Goal: Task Accomplishment & Management: Use online tool/utility

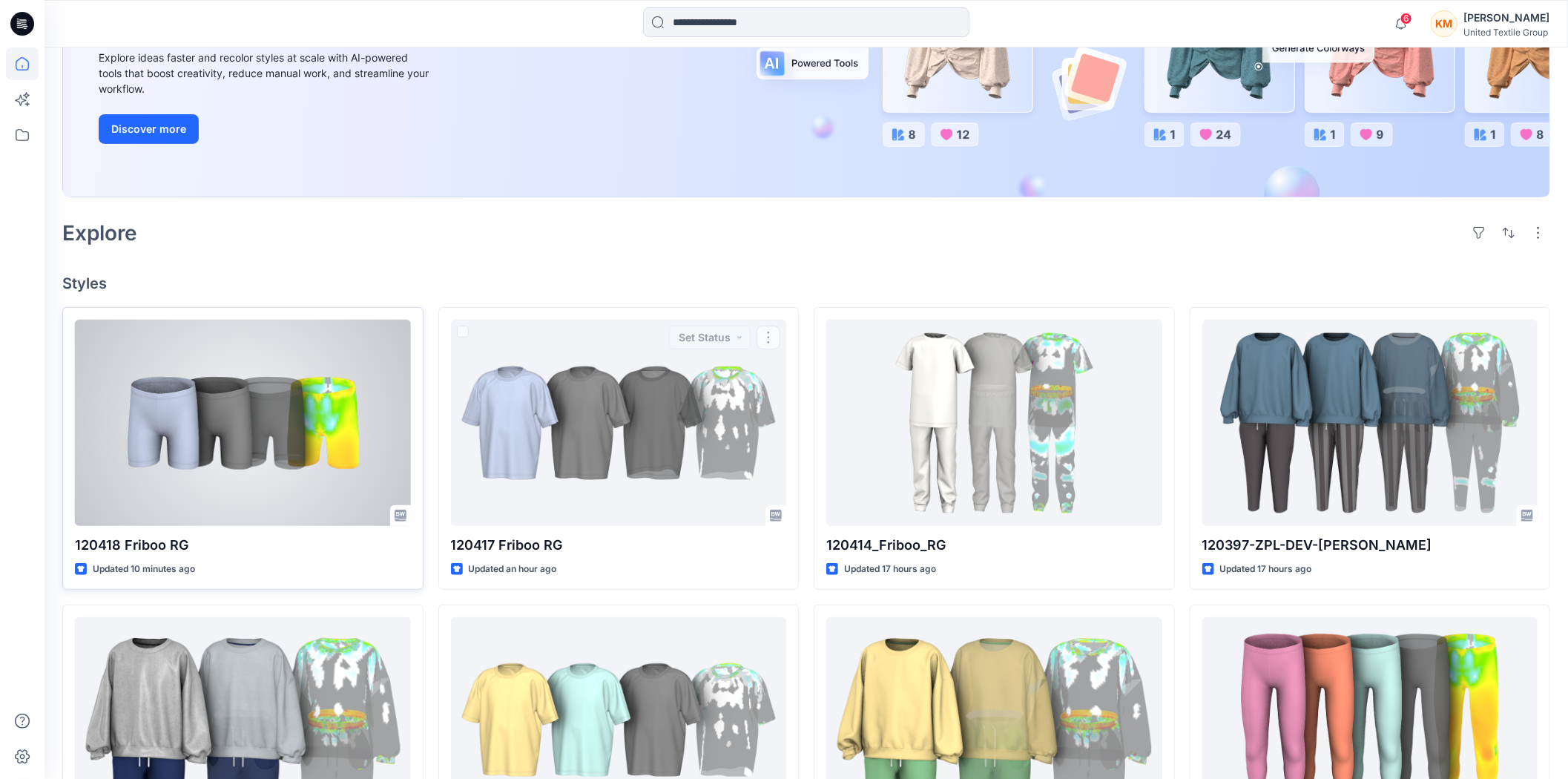
scroll to position [247, 0]
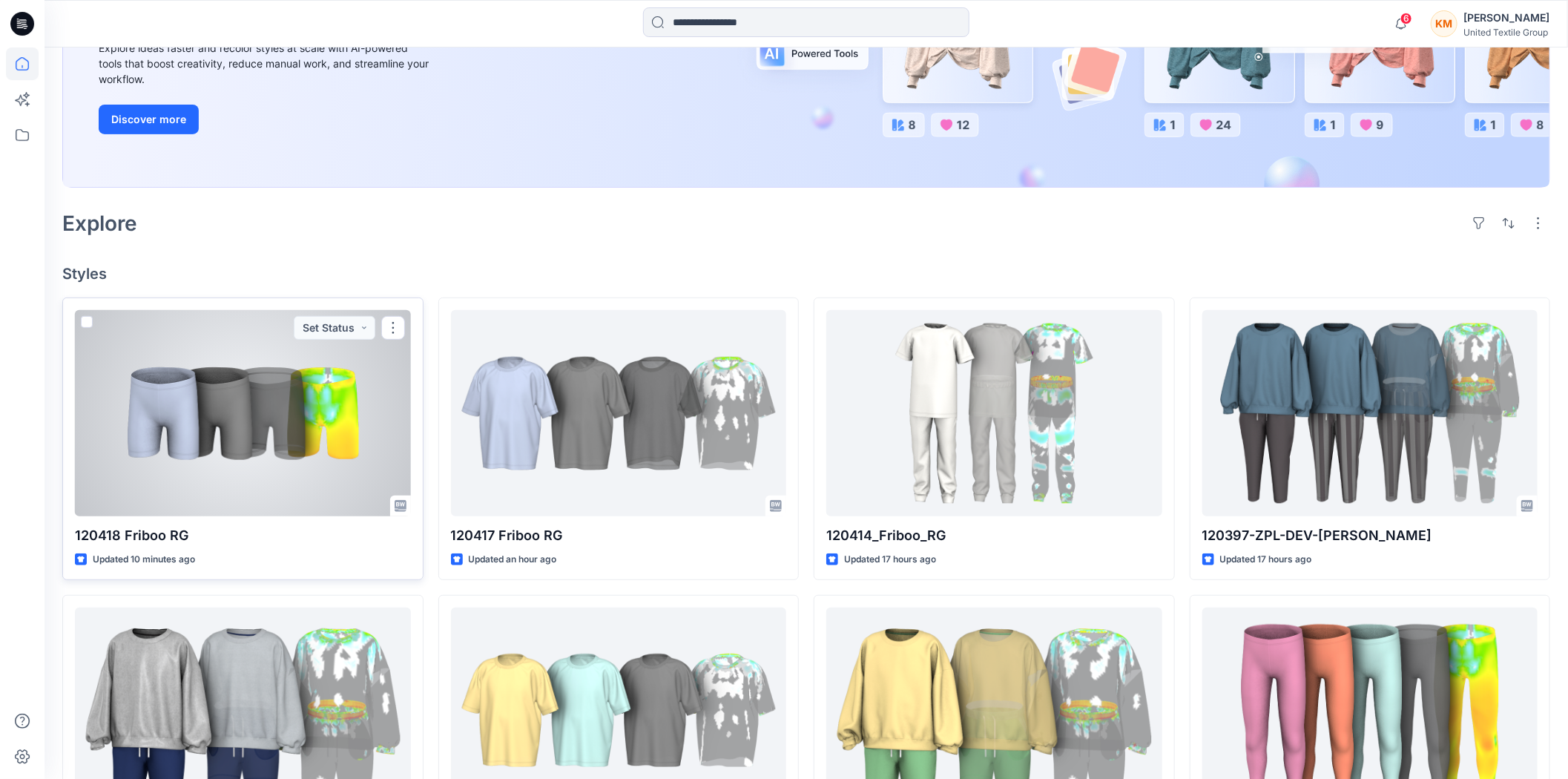
click at [217, 432] on div at bounding box center [243, 413] width 336 height 206
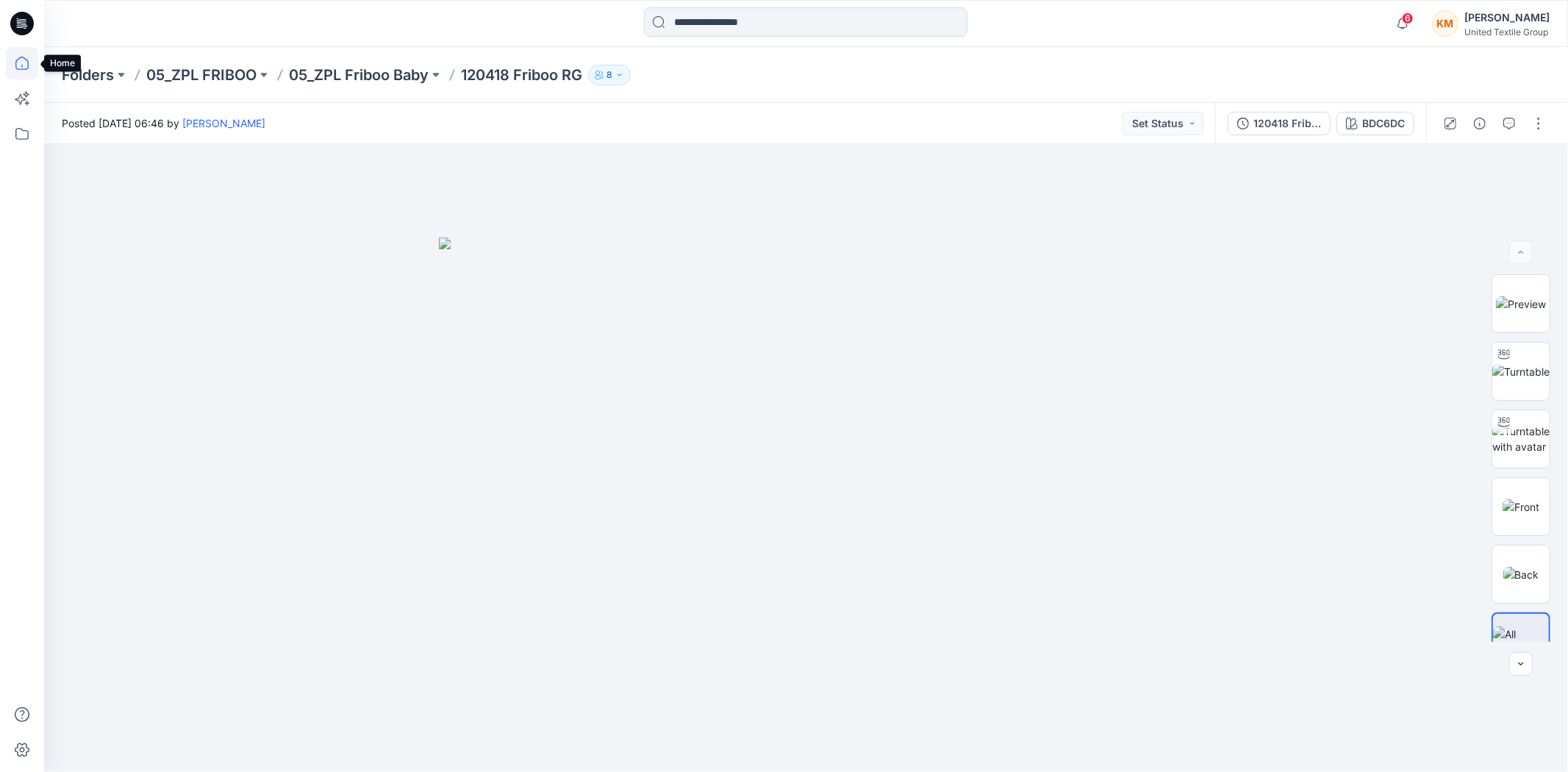
click at [24, 62] on icon at bounding box center [22, 63] width 32 height 32
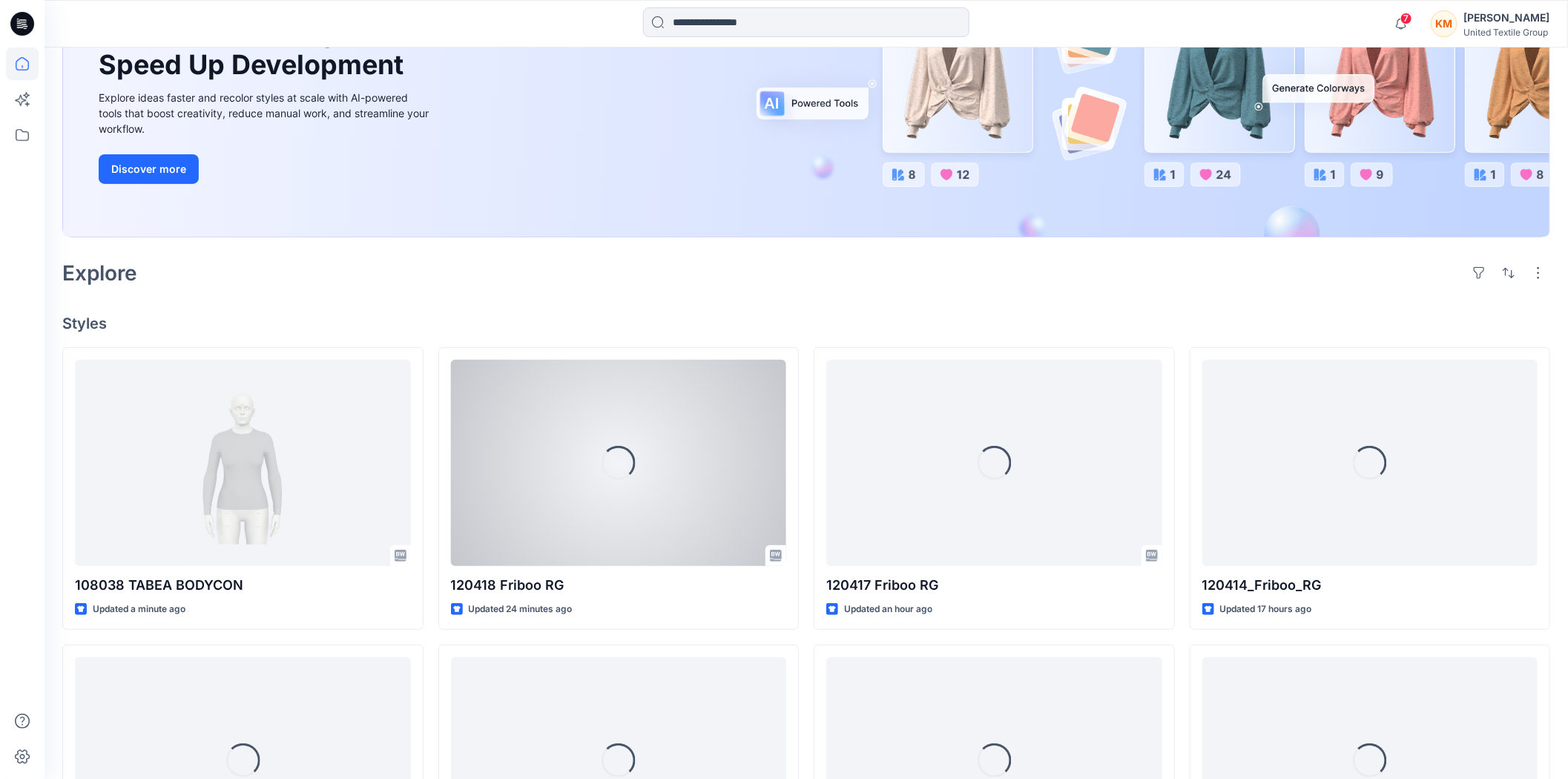
scroll to position [247, 0]
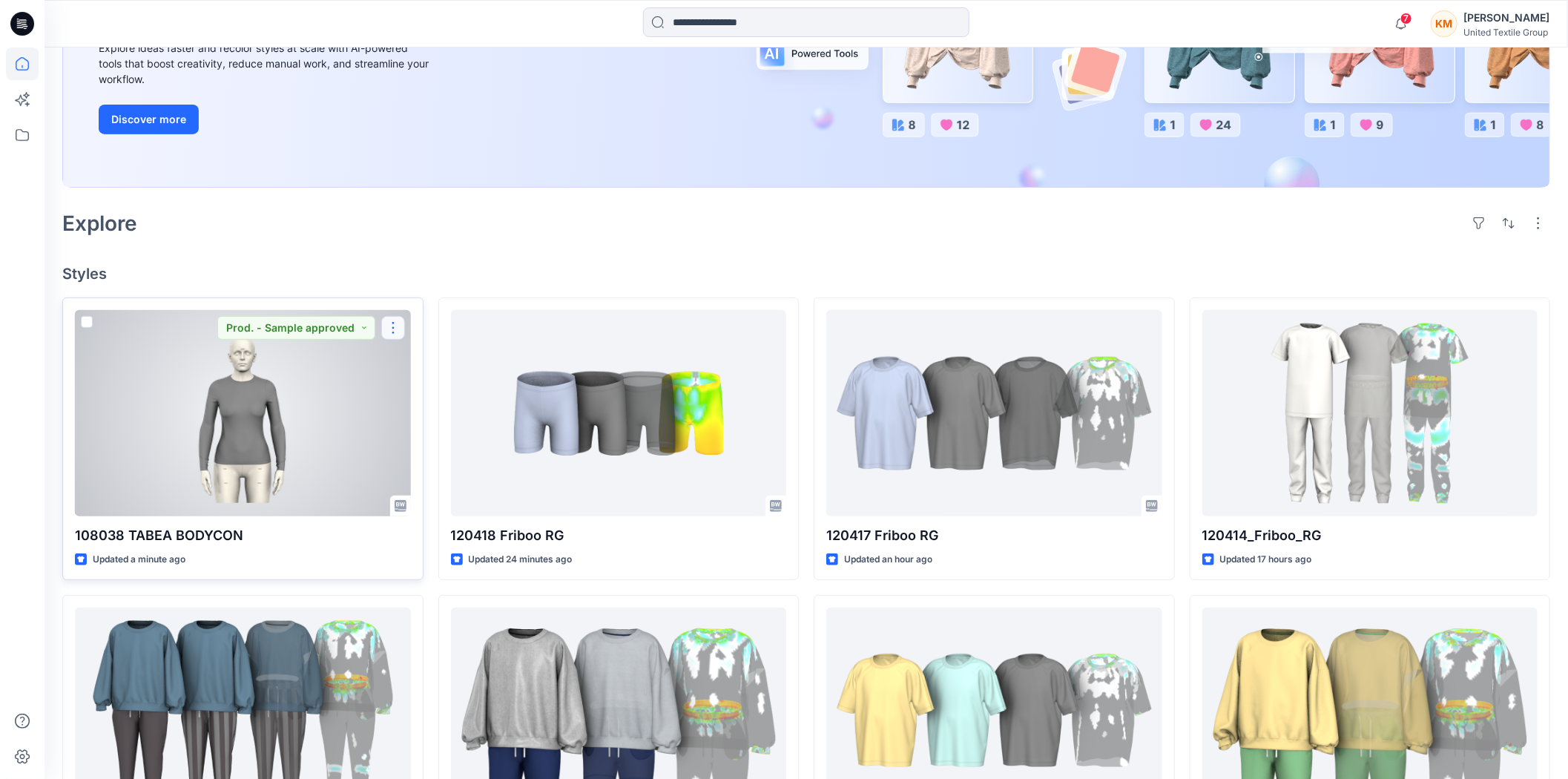
click at [396, 324] on button "button" at bounding box center [393, 328] width 23 height 23
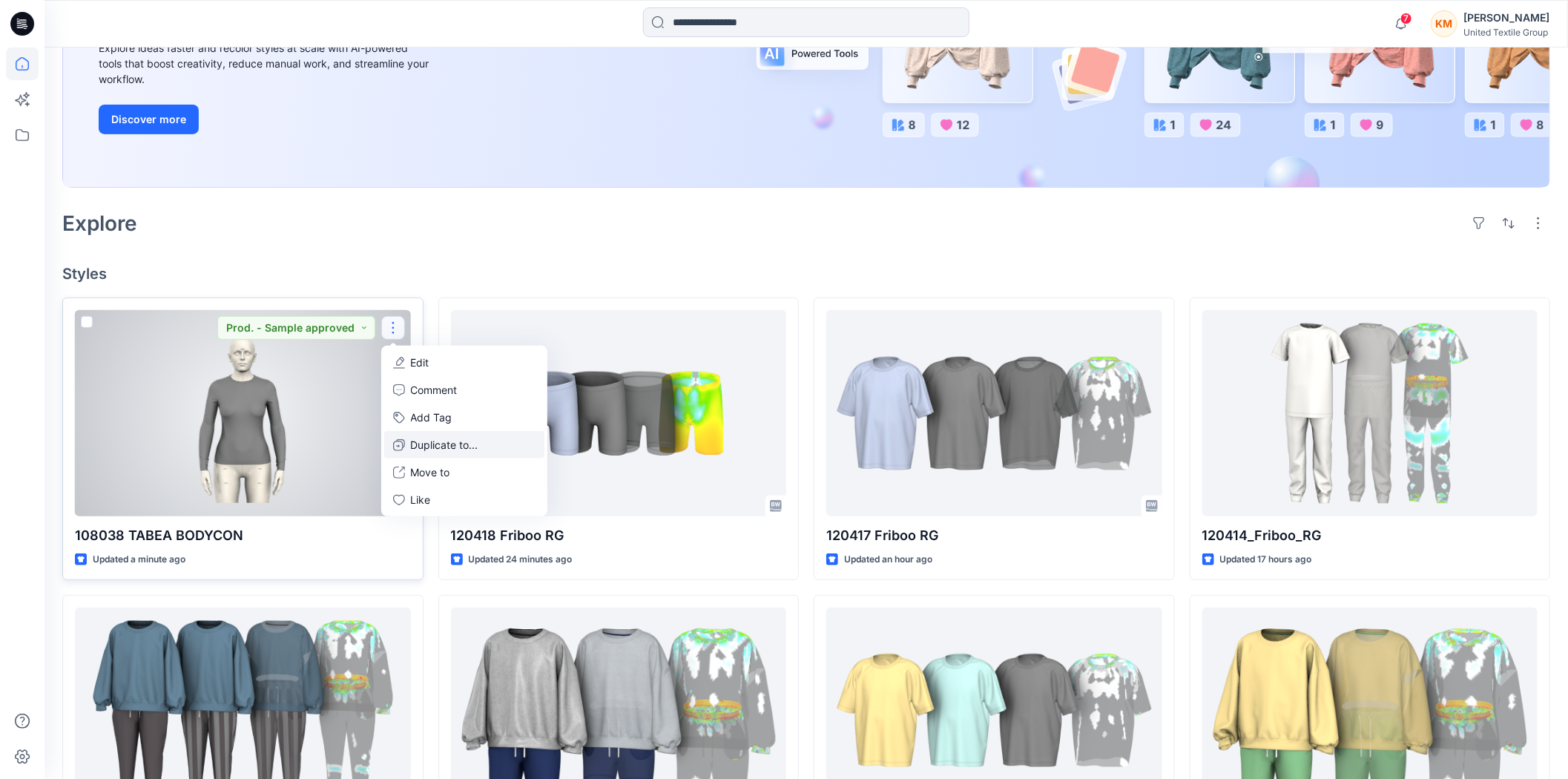
click at [416, 439] on p "Duplicate to..." at bounding box center [444, 445] width 67 height 16
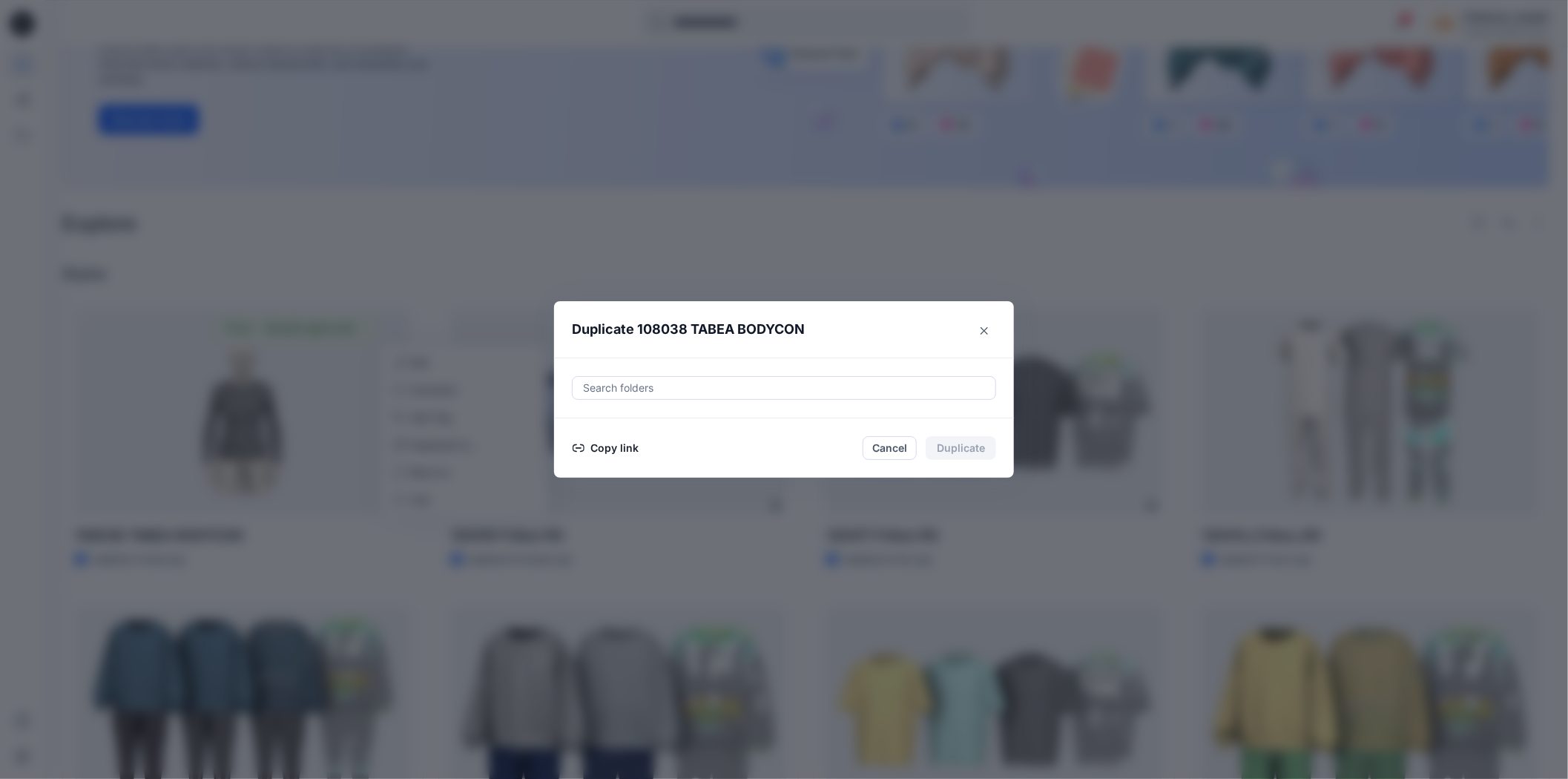
click at [621, 451] on button "Copy link" at bounding box center [606, 448] width 67 height 18
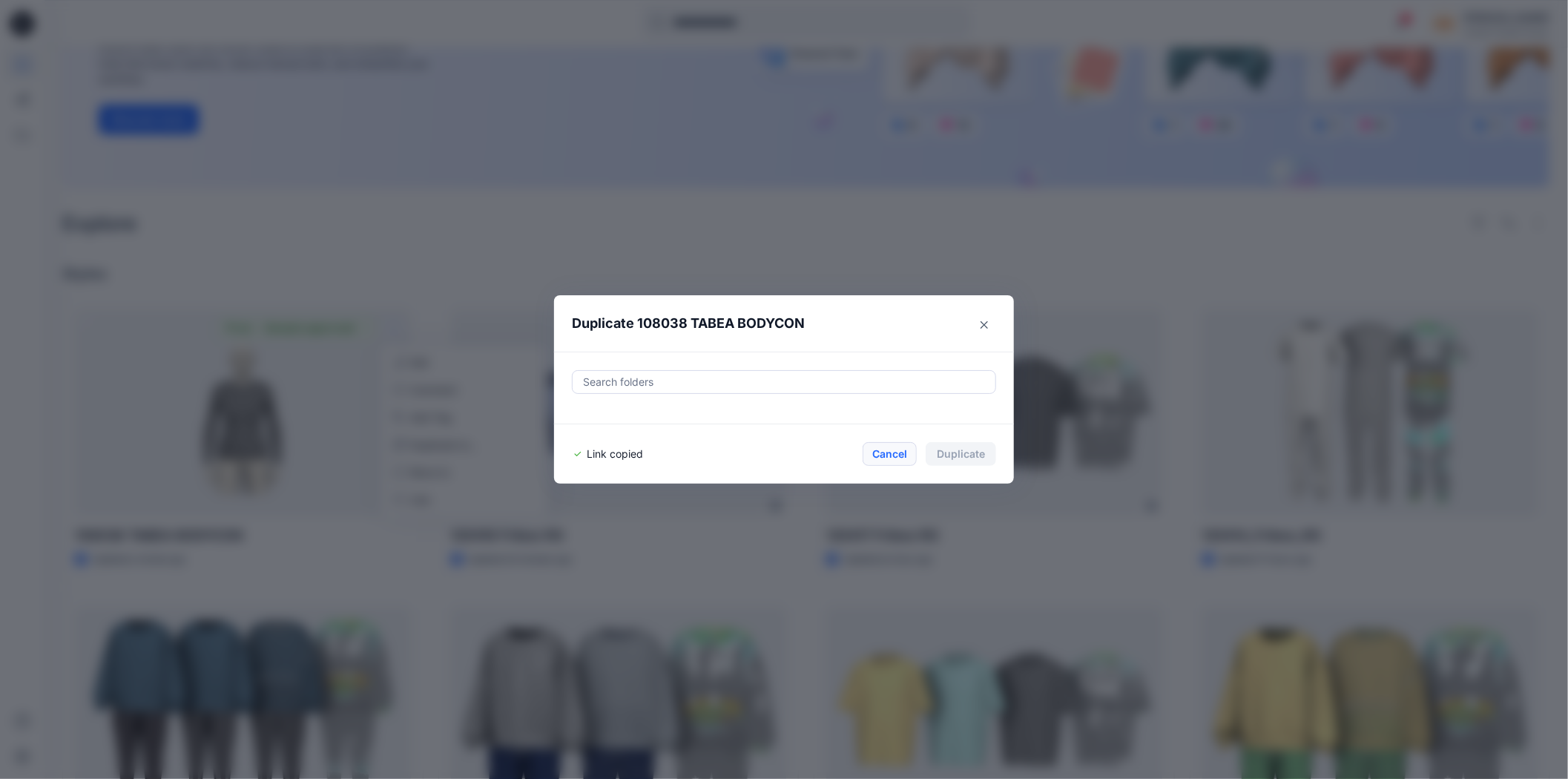
drag, startPoint x: 894, startPoint y: 449, endPoint x: 594, endPoint y: 219, distance: 378.0
click at [895, 449] on button "Cancel" at bounding box center [889, 454] width 54 height 23
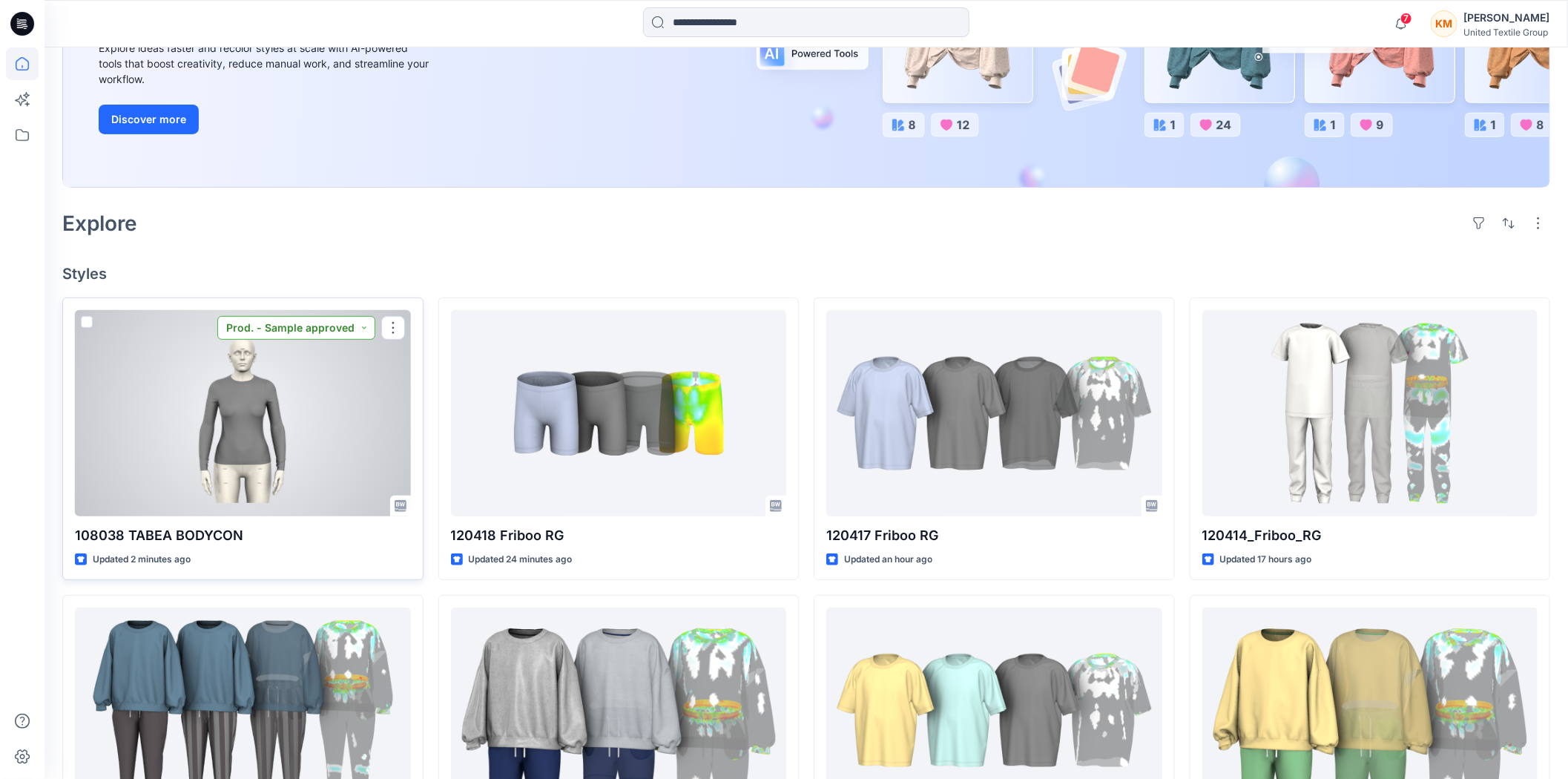
click at [364, 324] on button "Prod. - Sample approved" at bounding box center [296, 328] width 158 height 23
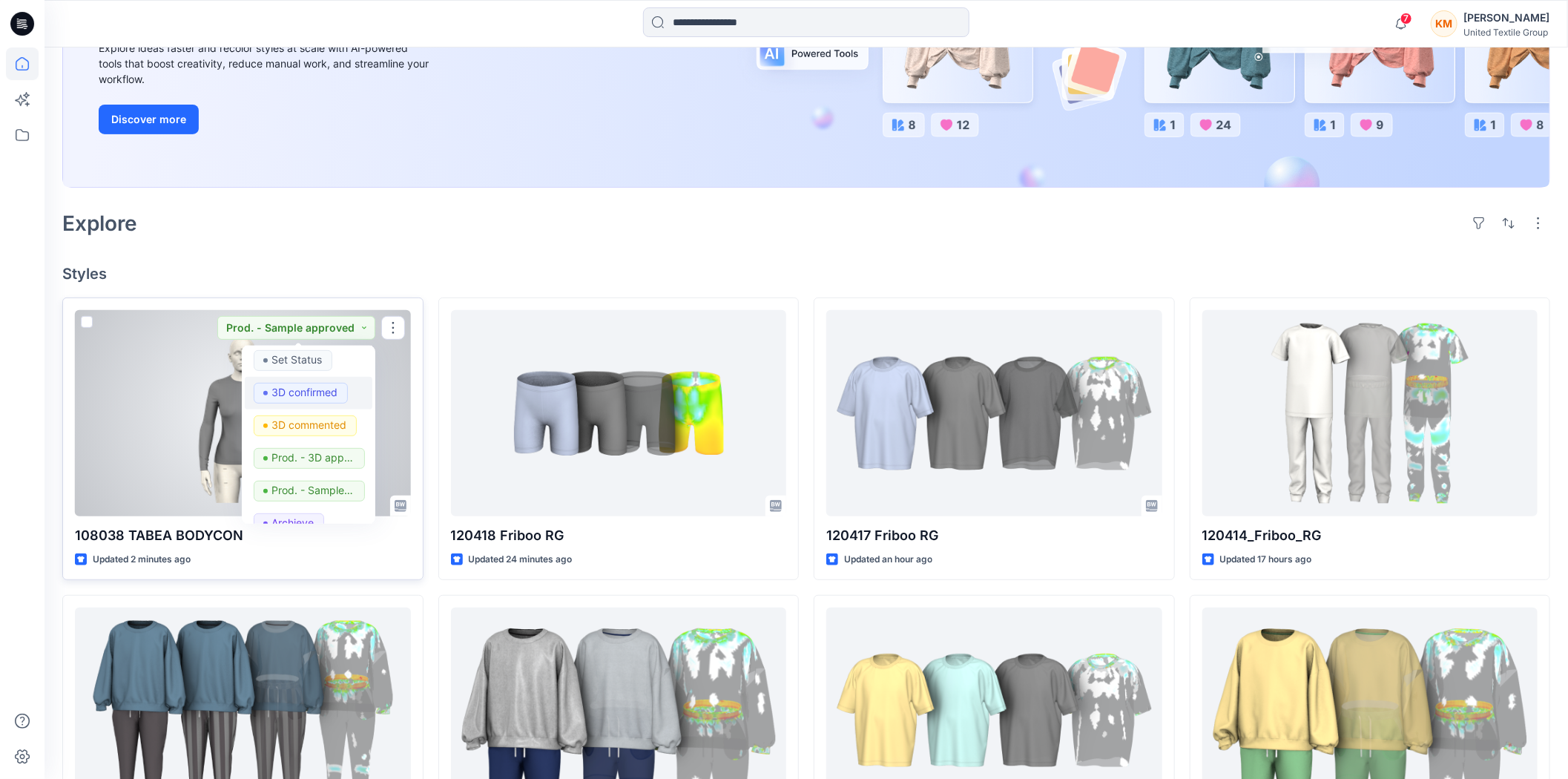
scroll to position [0, 0]
click at [301, 357] on p "Set Status" at bounding box center [297, 364] width 51 height 20
